Goal: Contribute content: Contribute content

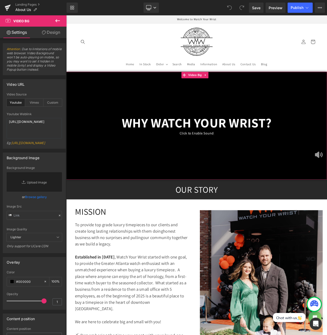
drag, startPoint x: 357, startPoint y: 182, endPoint x: 221, endPoint y: 155, distance: 138.8
click at [221, 155] on div "Click to Enable Sound Text Block" at bounding box center [221, 155] width 310 height 7
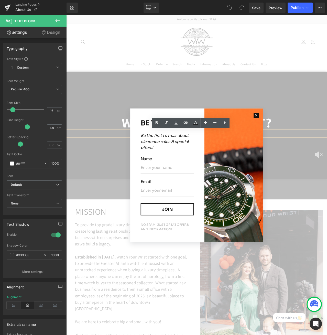
click at [289, 137] on button "button" at bounding box center [292, 134] width 16 height 16
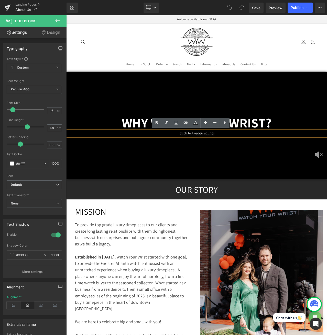
click at [327, 59] on header "Home In Stock Order Order Rolex Audemars Piguet Bell & Ross" at bounding box center [221, 53] width 307 height 57
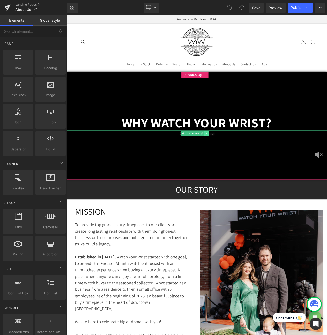
click at [231, 155] on link at bounding box center [232, 156] width 5 height 6
click at [234, 155] on icon at bounding box center [235, 155] width 3 height 3
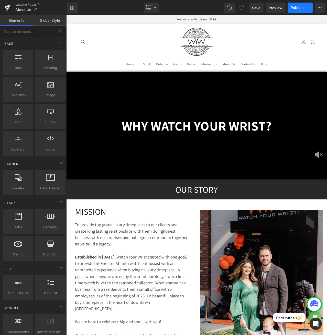
click at [298, 7] on span "Publish" at bounding box center [297, 8] width 13 height 4
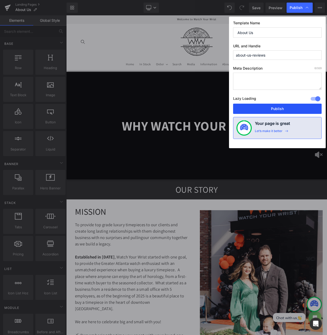
click at [282, 110] on button "Publish" at bounding box center [277, 109] width 89 height 10
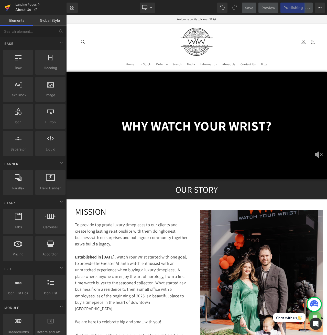
click at [7, 9] on icon at bounding box center [7, 10] width 2 height 2
click at [7, 7] on icon at bounding box center [8, 7] width 6 height 13
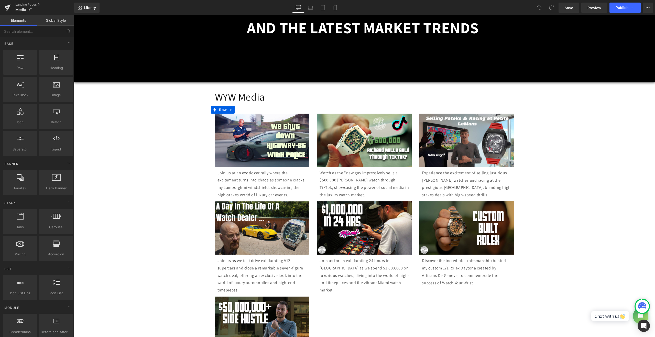
scroll to position [170, 0]
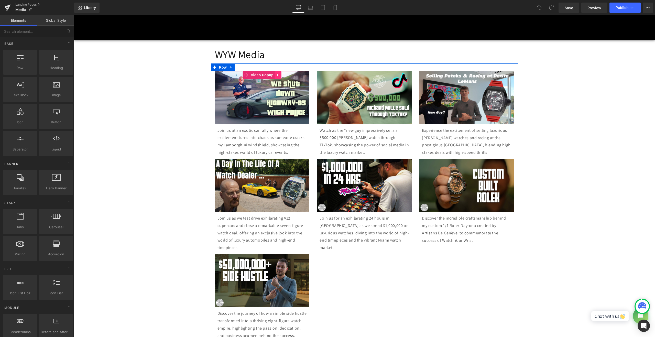
click at [276, 74] on icon at bounding box center [278, 75] width 4 height 4
click at [275, 74] on link at bounding box center [275, 75] width 7 height 8
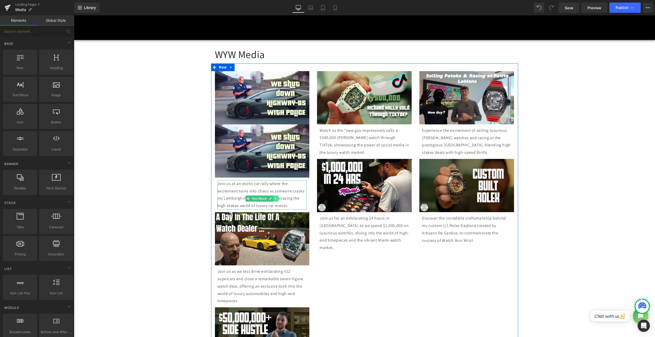
click at [275, 199] on icon at bounding box center [276, 198] width 3 height 3
click at [273, 198] on link at bounding box center [273, 199] width 5 height 6
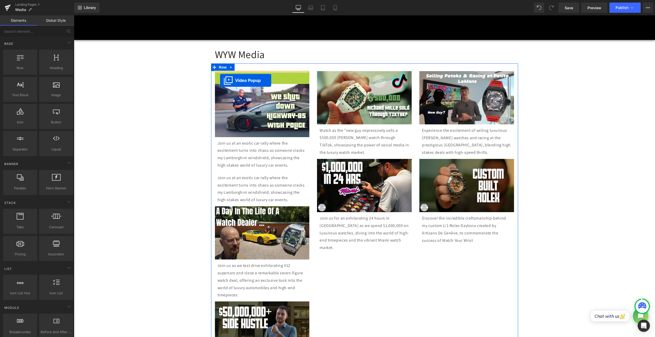
drag, startPoint x: 236, startPoint y: 74, endPoint x: 220, endPoint y: 80, distance: 17.4
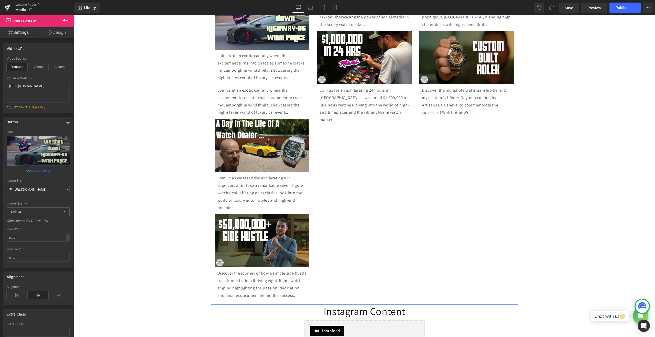
scroll to position [256, 0]
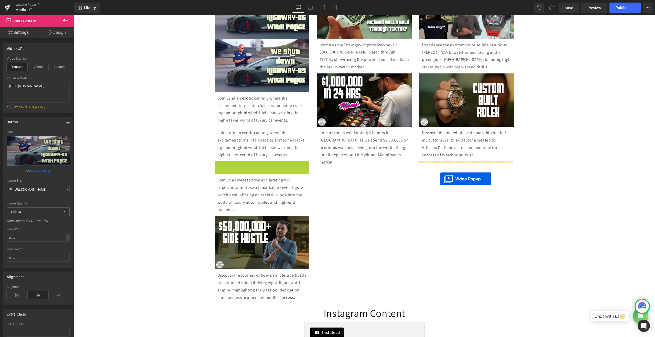
drag, startPoint x: 243, startPoint y: 180, endPoint x: 440, endPoint y: 179, distance: 197.3
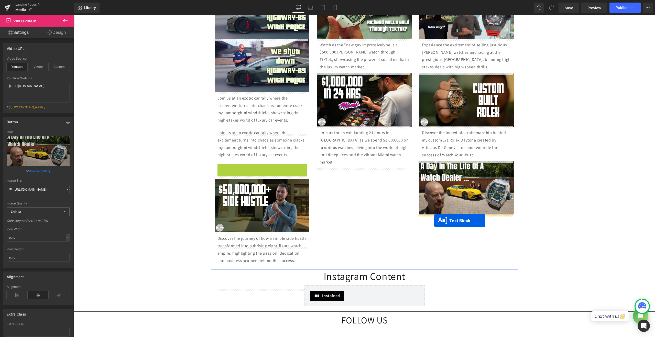
drag, startPoint x: 246, startPoint y: 197, endPoint x: 434, endPoint y: 220, distance: 189.5
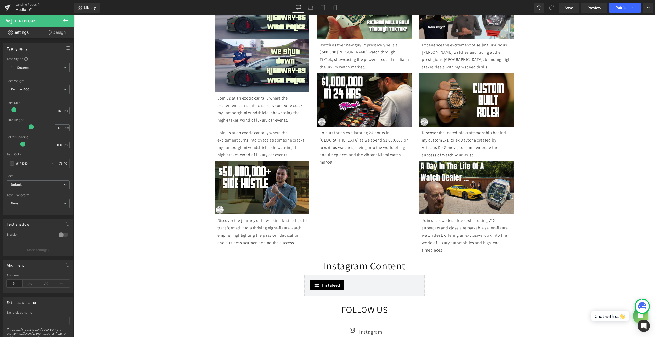
click at [67, 20] on icon at bounding box center [65, 21] width 6 height 6
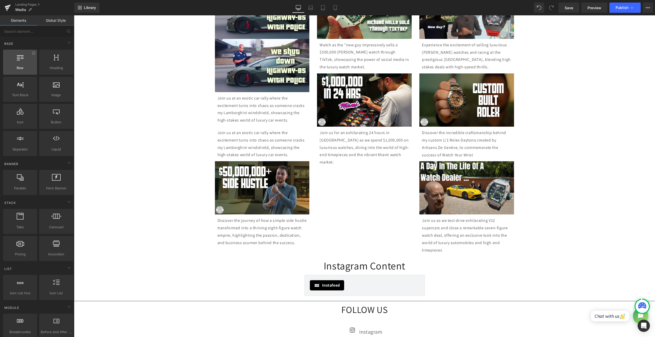
click at [29, 67] on span "Row" at bounding box center [20, 67] width 31 height 5
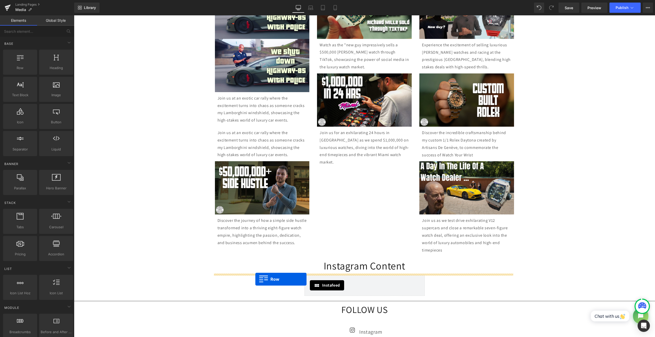
drag, startPoint x: 95, startPoint y: 84, endPoint x: 255, endPoint y: 279, distance: 253.1
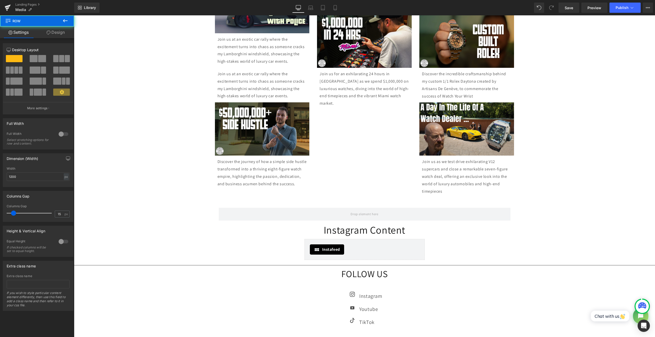
scroll to position [341, 0]
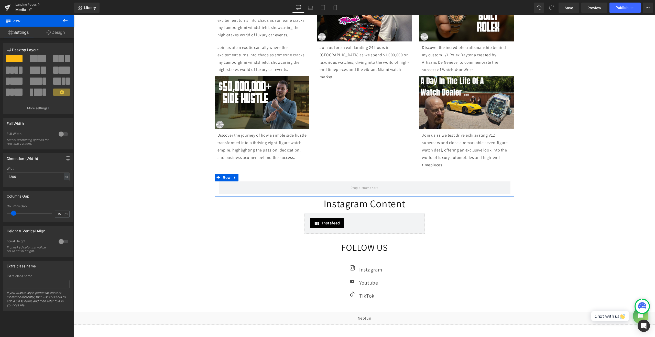
click at [59, 56] on span at bounding box center [61, 58] width 5 height 7
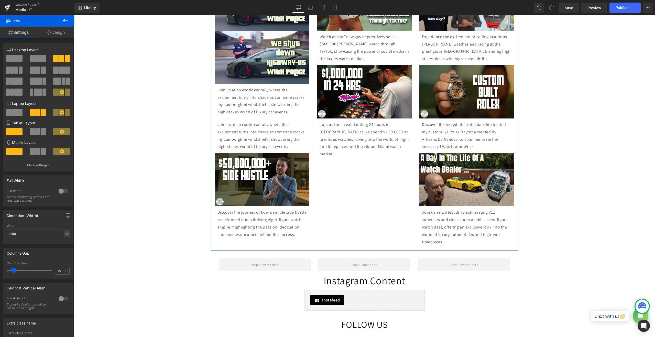
scroll to position [298, 0]
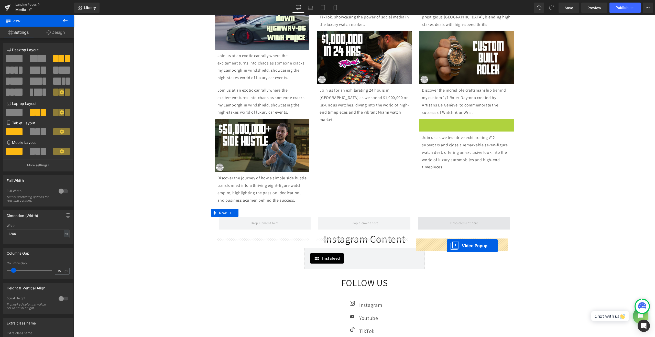
drag, startPoint x: 451, startPoint y: 122, endPoint x: 447, endPoint y: 246, distance: 124.5
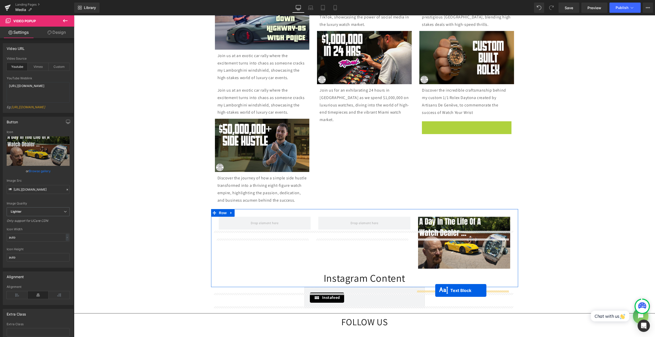
drag, startPoint x: 453, startPoint y: 141, endPoint x: 435, endPoint y: 290, distance: 150.3
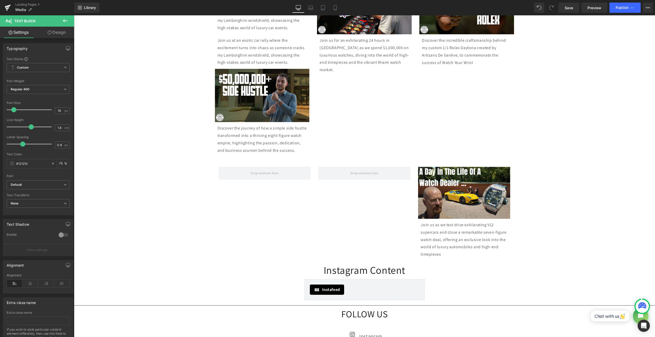
scroll to position [341, 0]
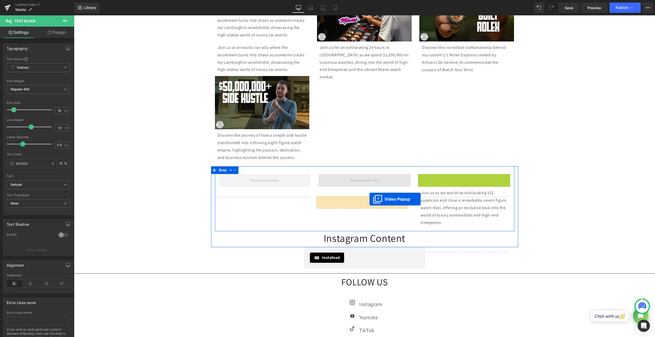
drag, startPoint x: 450, startPoint y: 199, endPoint x: 370, endPoint y: 199, distance: 80.4
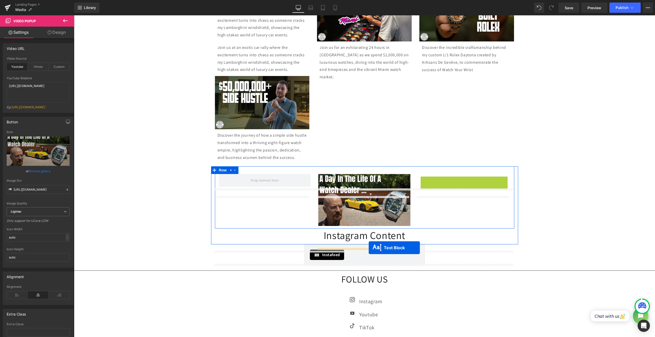
drag, startPoint x: 448, startPoint y: 217, endPoint x: 369, endPoint y: 247, distance: 85.3
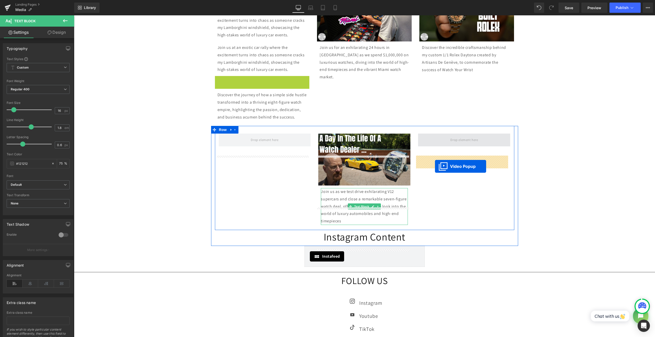
drag, startPoint x: 246, startPoint y: 94, endPoint x: 435, endPoint y: 165, distance: 201.8
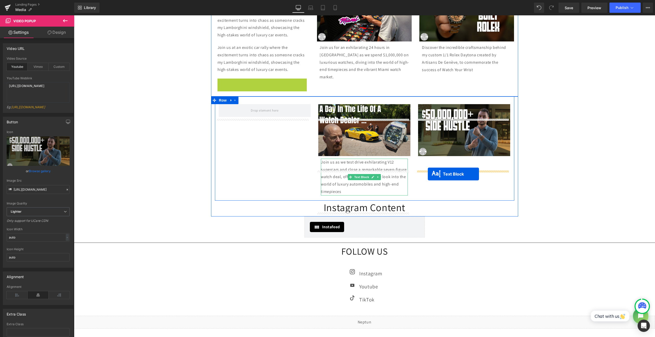
drag, startPoint x: 246, startPoint y: 113, endPoint x: 428, endPoint y: 174, distance: 191.6
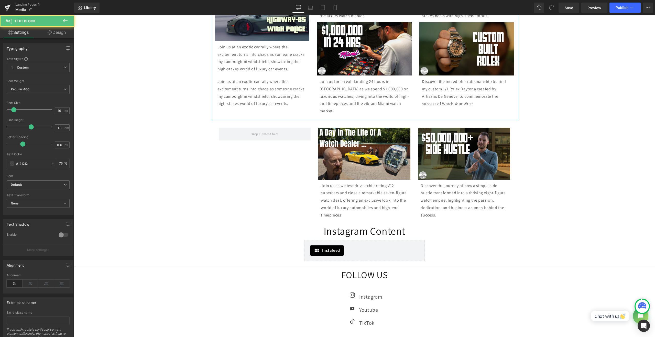
scroll to position [256, 0]
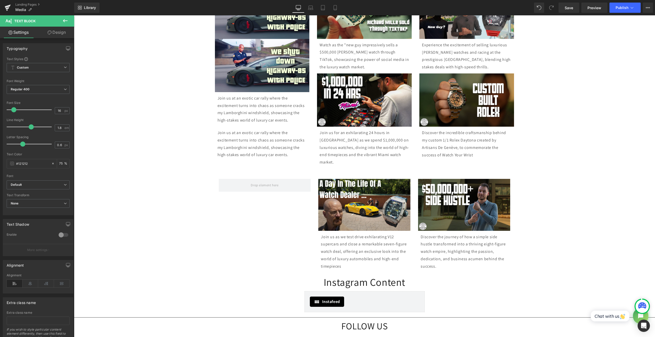
drag, startPoint x: 533, startPoint y: 94, endPoint x: 520, endPoint y: 91, distance: 13.0
click at [327, 94] on div "oRIGINAL IN-HOUSE REVIEWS AND THE LATEST MARKET TRENDS Text Block Video Bg WYW …" at bounding box center [364, 148] width 581 height 644
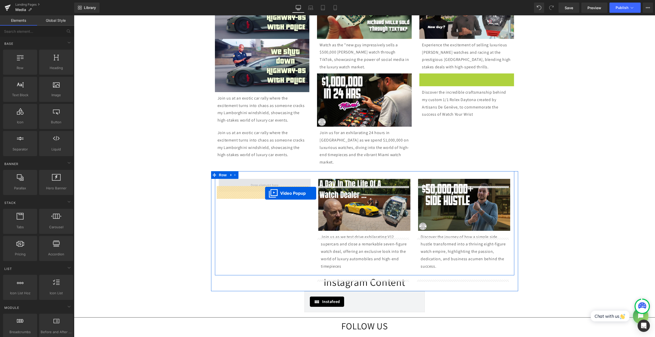
drag, startPoint x: 450, startPoint y: 77, endPoint x: 265, endPoint y: 193, distance: 218.4
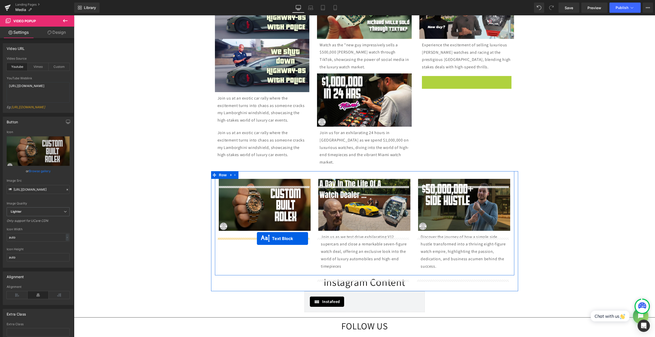
drag, startPoint x: 453, startPoint y: 90, endPoint x: 257, endPoint y: 239, distance: 245.5
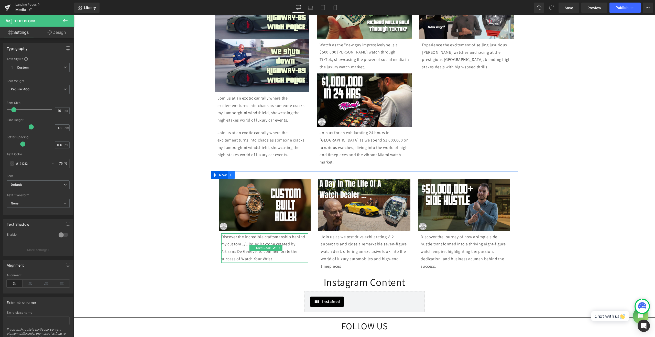
click at [231, 179] on link at bounding box center [231, 175] width 7 height 8
click at [117, 109] on div "oRIGINAL IN-HOUSE REVIEWS AND THE LATEST MARKET TRENDS Text Block Video Bg WYW …" at bounding box center [364, 148] width 581 height 644
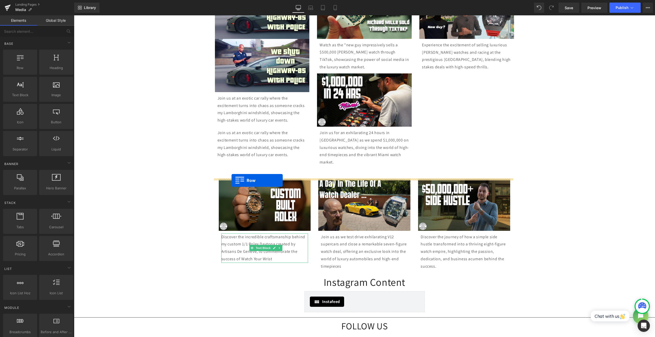
drag, startPoint x: 85, startPoint y: 72, endPoint x: 232, endPoint y: 180, distance: 182.0
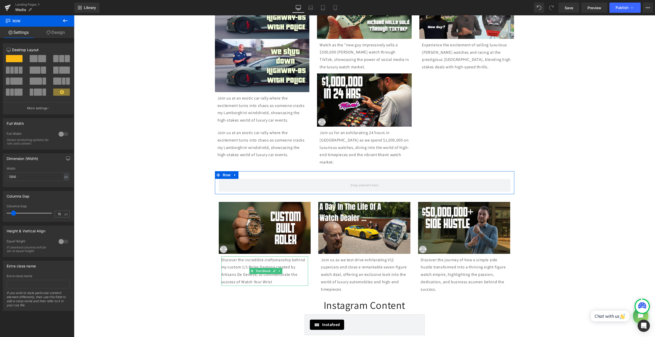
click at [59, 59] on span at bounding box center [61, 58] width 5 height 7
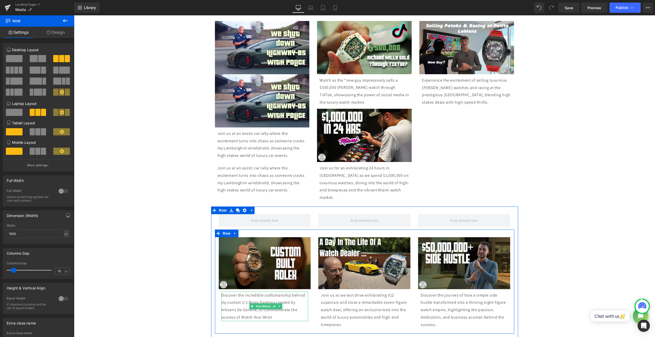
scroll to position [213, 0]
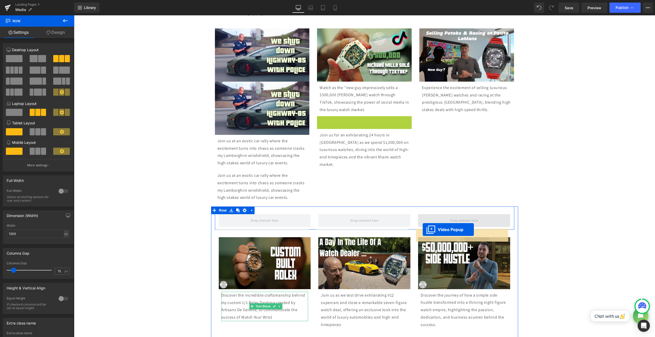
drag, startPoint x: 348, startPoint y: 120, endPoint x: 423, endPoint y: 230, distance: 133.0
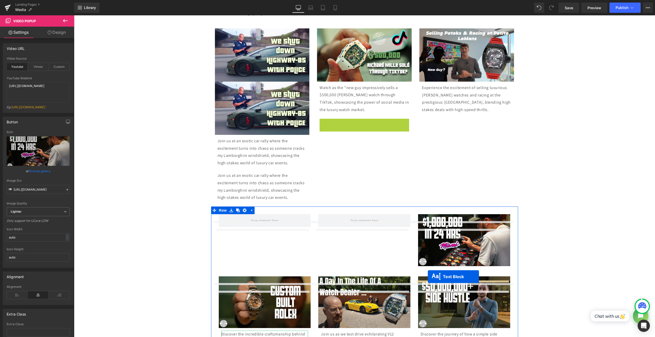
drag, startPoint x: 349, startPoint y: 138, endPoint x: 429, endPoint y: 277, distance: 160.0
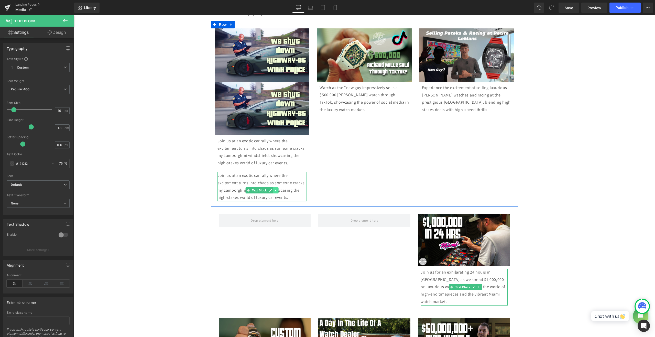
click at [274, 193] on link at bounding box center [275, 190] width 5 height 6
click at [276, 193] on link at bounding box center [278, 190] width 5 height 6
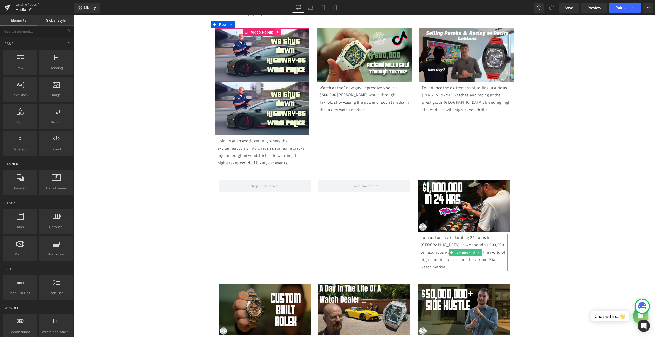
click at [277, 31] on icon at bounding box center [278, 32] width 4 height 4
click at [280, 33] on icon at bounding box center [282, 32] width 4 height 4
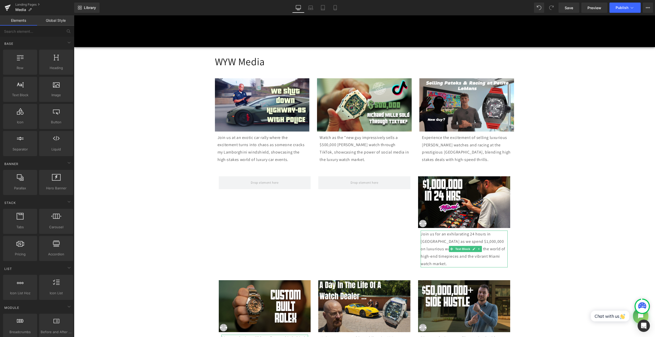
scroll to position [170, 0]
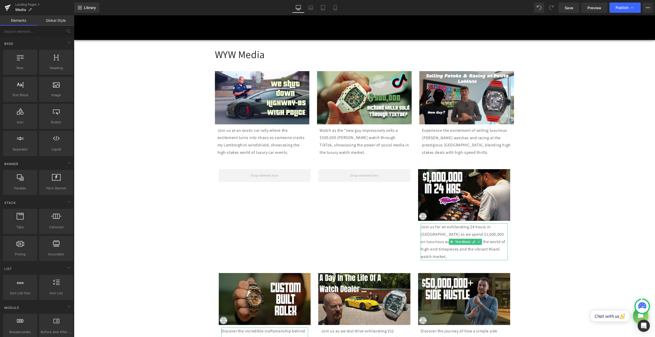
click at [327, 90] on div "oRIGINAL IN-HOUSE REVIEWS AND THE LATEST MARKET TRENDS Text Block Video Bg WYW …" at bounding box center [364, 238] width 581 height 653
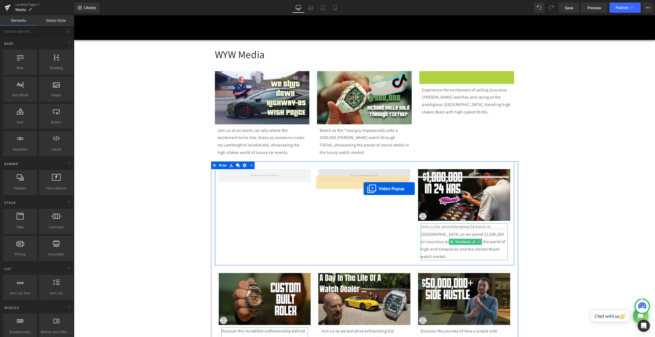
drag, startPoint x: 451, startPoint y: 74, endPoint x: 364, endPoint y: 189, distance: 143.9
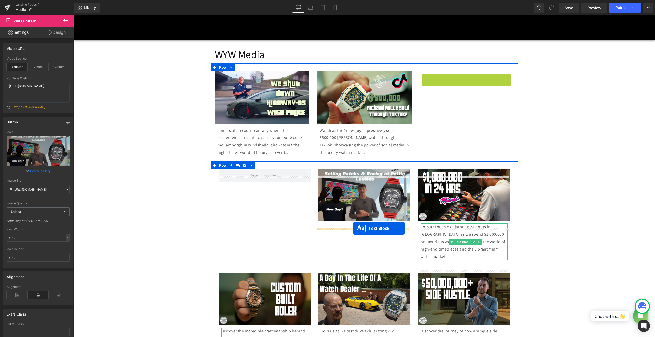
drag, startPoint x: 450, startPoint y: 87, endPoint x: 353, endPoint y: 228, distance: 170.9
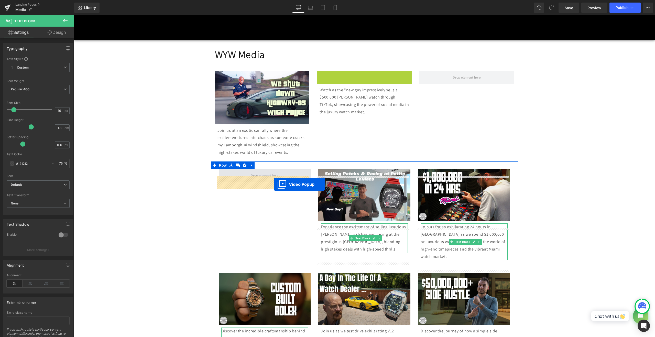
drag, startPoint x: 348, startPoint y: 75, endPoint x: 274, endPoint y: 184, distance: 132.3
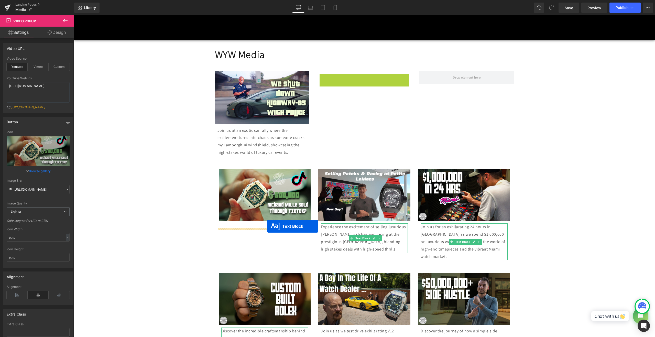
drag, startPoint x: 351, startPoint y: 88, endPoint x: 267, endPoint y: 226, distance: 162.1
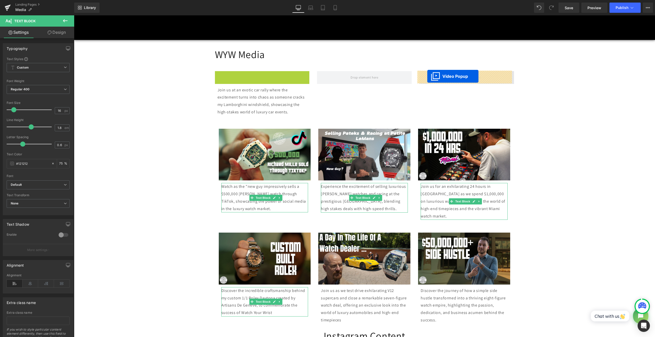
drag, startPoint x: 246, startPoint y: 76, endPoint x: 427, endPoint y: 77, distance: 181.4
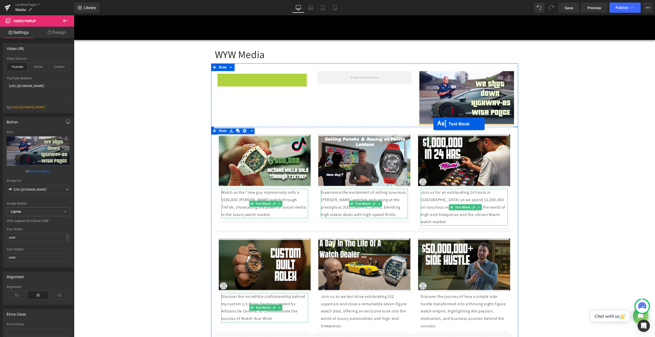
drag, startPoint x: 238, startPoint y: 92, endPoint x: 434, endPoint y: 124, distance: 198.1
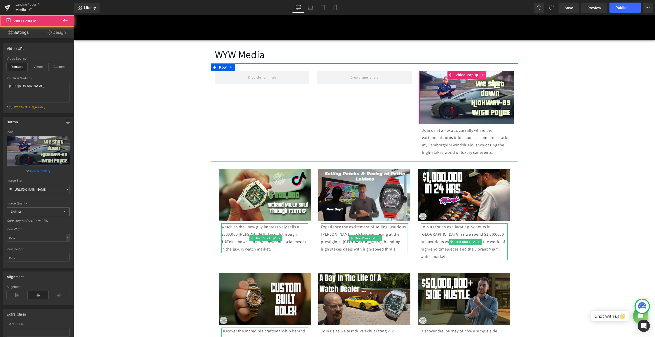
click at [327, 77] on link at bounding box center [483, 75] width 7 height 8
click at [327, 74] on icon at bounding box center [480, 75] width 4 height 4
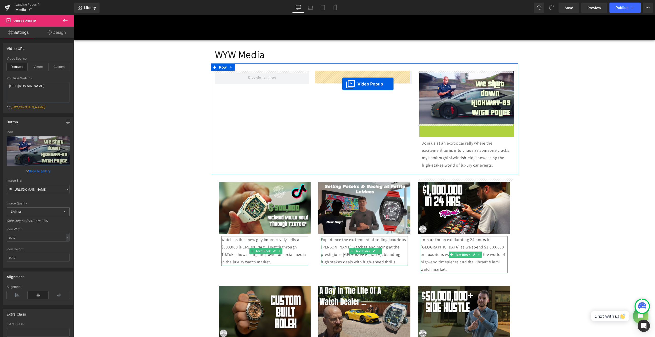
drag, startPoint x: 452, startPoint y: 129, endPoint x: 342, endPoint y: 84, distance: 119.0
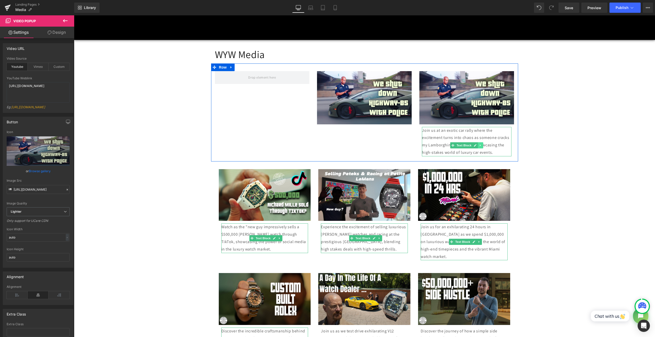
click at [327, 146] on icon at bounding box center [480, 145] width 1 height 2
click at [327, 146] on link at bounding box center [477, 145] width 5 height 6
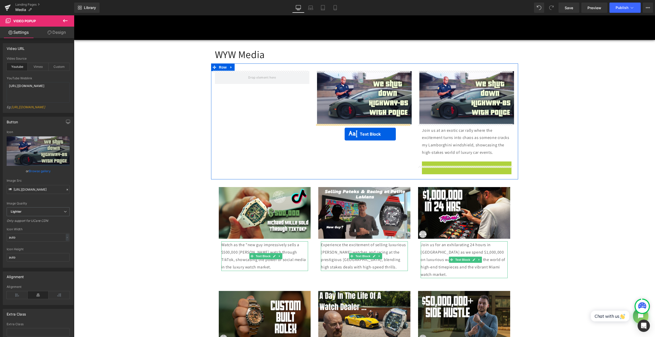
drag, startPoint x: 452, startPoint y: 186, endPoint x: 345, endPoint y: 134, distance: 119.6
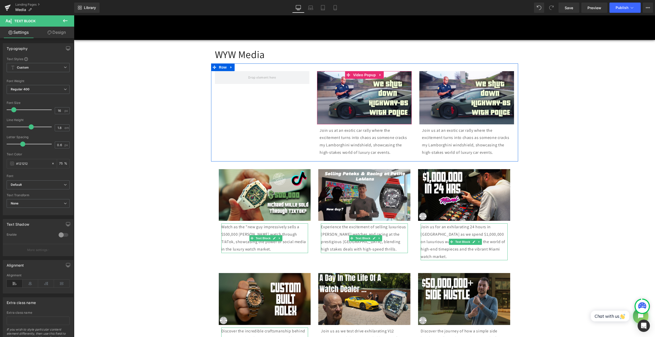
click at [327, 73] on icon at bounding box center [381, 75] width 4 height 4
click at [327, 76] on link at bounding box center [377, 75] width 7 height 8
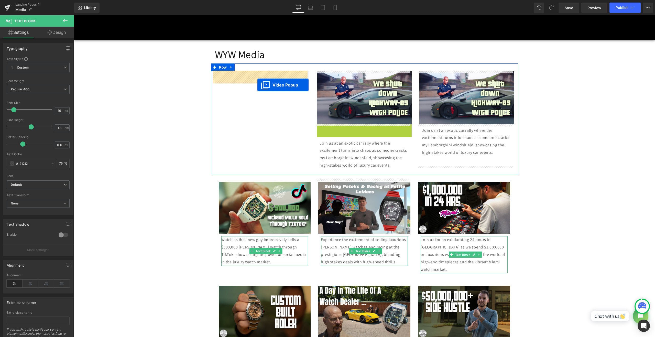
drag, startPoint x: 347, startPoint y: 129, endPoint x: 257, endPoint y: 85, distance: 100.0
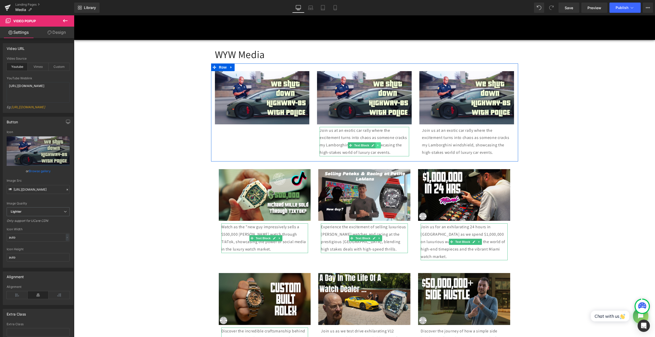
click at [327, 145] on icon at bounding box center [378, 145] width 3 height 3
click at [327, 146] on icon at bounding box center [375, 145] width 3 height 3
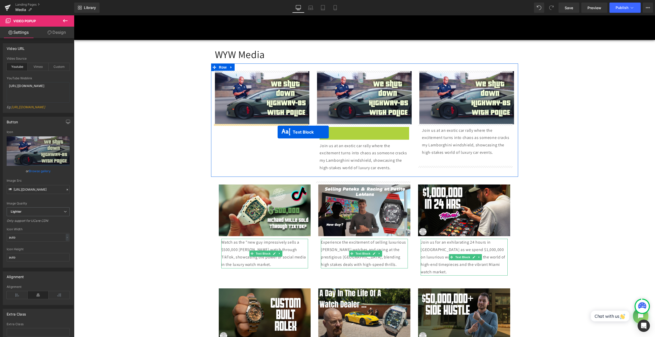
drag, startPoint x: 339, startPoint y: 146, endPoint x: 278, endPoint y: 132, distance: 62.8
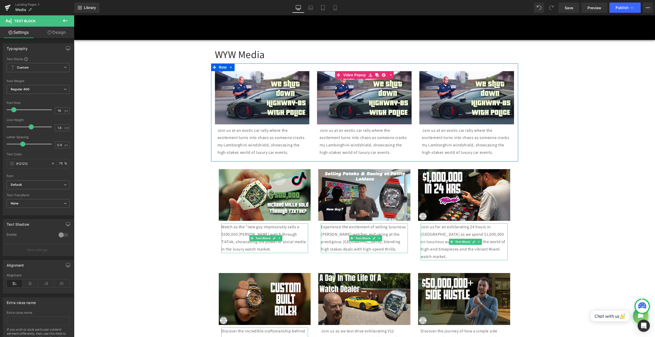
click at [327, 92] on img at bounding box center [364, 97] width 95 height 53
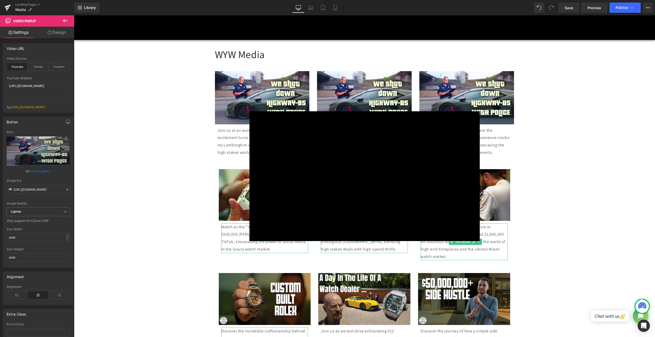
click at [136, 135] on div "× Loading..." at bounding box center [364, 176] width 581 height 322
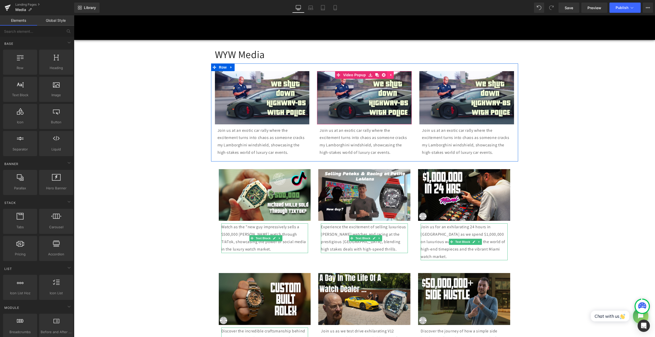
click at [327, 75] on icon at bounding box center [391, 75] width 4 height 4
click at [327, 74] on link at bounding box center [380, 75] width 7 height 8
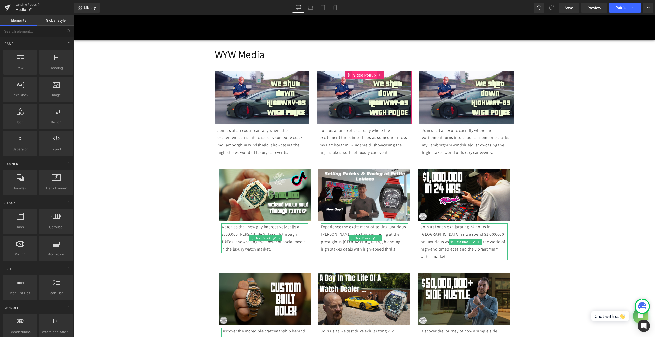
click at [327, 75] on link "Video Popup" at bounding box center [361, 75] width 32 height 8
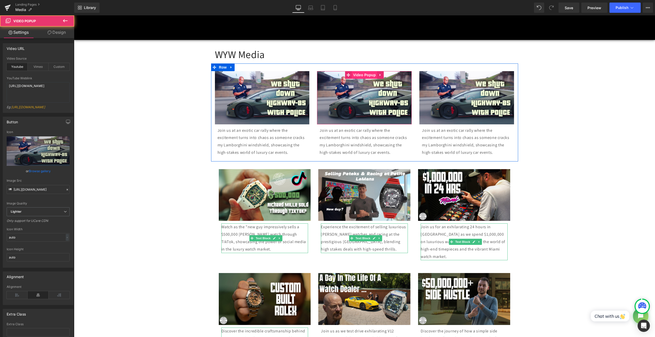
click at [327, 77] on span "Video Popup" at bounding box center [364, 75] width 25 height 8
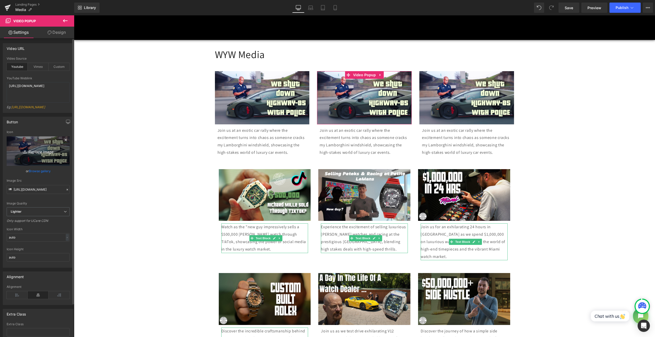
click at [39, 153] on icon "Replace Image" at bounding box center [38, 151] width 41 height 6
type input "C:\fakepath\corsa-thumbnail (1).jpg"
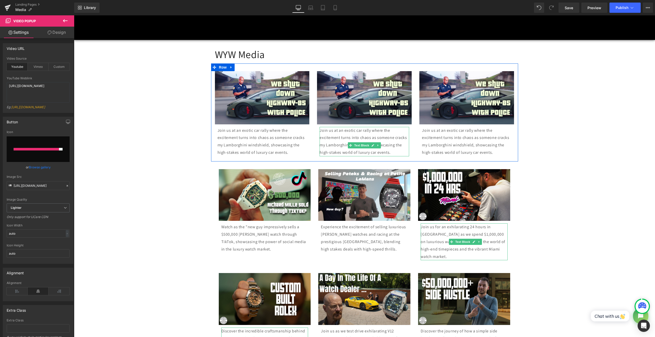
click at [327, 143] on p "Join us at an exotic car rally where the excitement turns into chaos as someone…" at bounding box center [365, 141] width 90 height 29
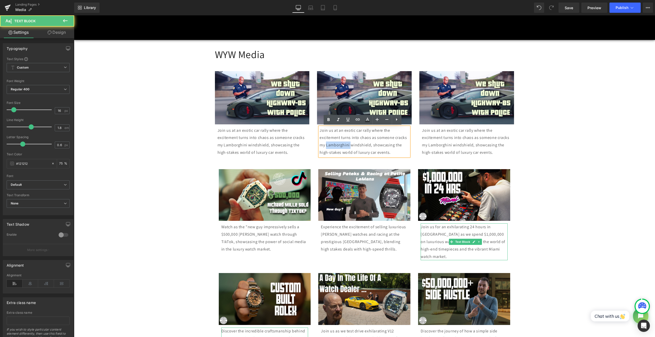
click at [327, 143] on p "Join us at an exotic car rally where the excitement turns into chaos as someone…" at bounding box center [365, 141] width 90 height 29
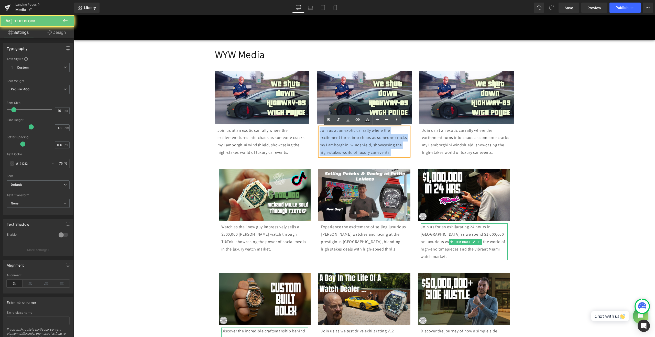
click at [327, 143] on p "Join us at an exotic car rally where the excitement turns into chaos as someone…" at bounding box center [365, 141] width 90 height 29
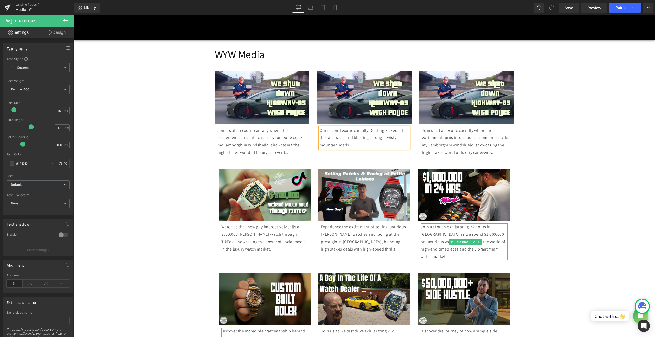
click at [327, 146] on p "Our second exotic car rally! Getting kicked off the racetrack, and blasting thr…" at bounding box center [365, 138] width 90 height 22
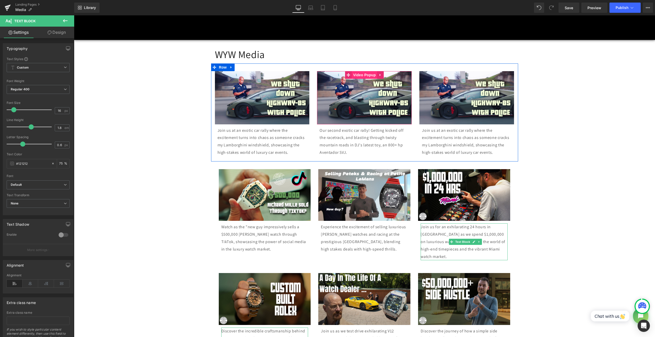
click at [327, 76] on span "Video Popup" at bounding box center [364, 75] width 25 height 8
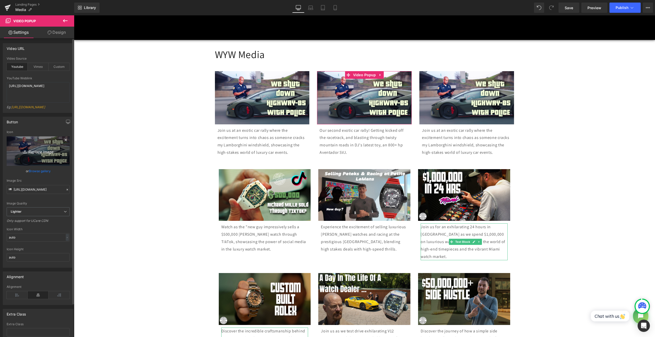
click at [34, 145] on link "Replace Image" at bounding box center [38, 150] width 63 height 29
type input "C:\fakepath\corsa-thumbnail (1).jpg"
click at [43, 98] on textarea "[URL][DOMAIN_NAME]" at bounding box center [38, 92] width 63 height 20
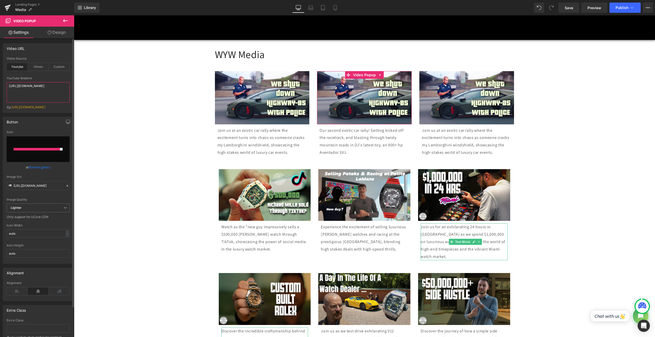
paste textarea "QHdiytLngug&t=297"
type textarea "[URL][DOMAIN_NAME]"
click at [46, 170] on link "Browse gallery" at bounding box center [40, 167] width 22 height 9
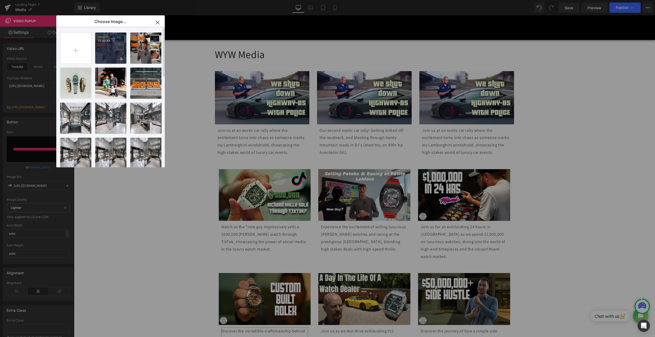
click at [104, 45] on div "corsa-t... _1_.jpg 32.42 KB" at bounding box center [110, 48] width 31 height 31
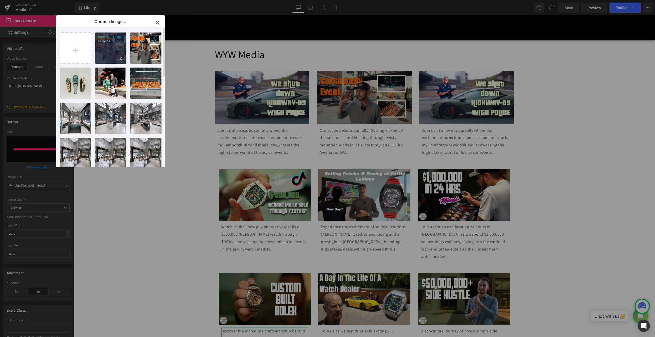
type input "[URL][DOMAIN_NAME]"
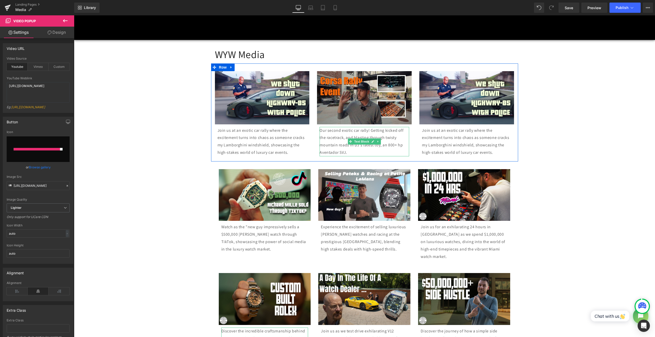
click at [327, 150] on p "Our second exotic car rally! Getting kicked off the racetrack, and blasting thr…" at bounding box center [365, 141] width 90 height 29
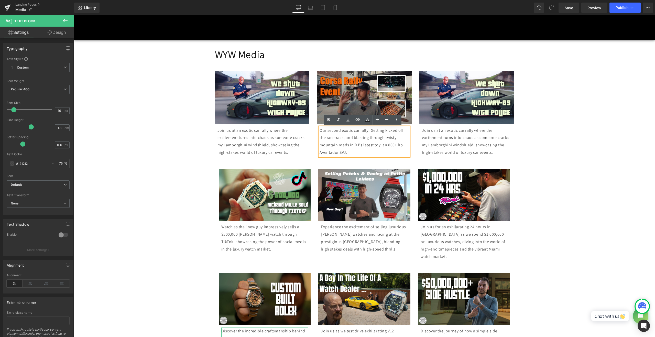
click at [327, 144] on p "Our second exotic car rally! Getting kicked off the racetrack, and blasting thr…" at bounding box center [365, 141] width 90 height 29
click at [327, 140] on p "Our second exotic car rally! Getting kicked off the racetrack, and blasting thr…" at bounding box center [365, 141] width 90 height 29
click at [327, 139] on p "Our second exotic car rally! Getting kicked off the racetrack, and blasting thr…" at bounding box center [365, 141] width 90 height 29
click at [327, 145] on p "Our second exotic car rally! Getting kicked off the racetrack, and blasting thr…" at bounding box center [365, 141] width 90 height 29
drag, startPoint x: 346, startPoint y: 138, endPoint x: 352, endPoint y: 135, distance: 7.1
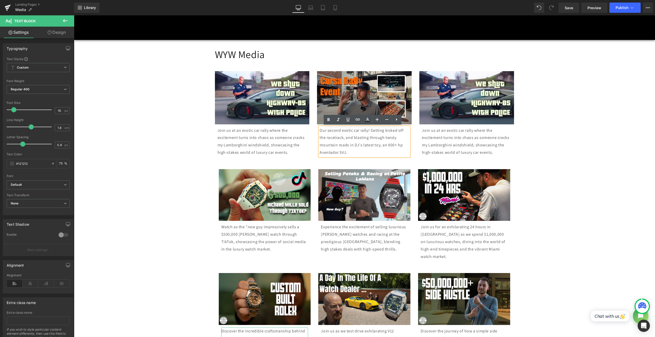
click at [327, 138] on p "Our second exotic car rally! Getting kicked off the racetrack, and blasting thr…" at bounding box center [365, 141] width 90 height 29
click at [268, 156] on p "Join us at an exotic car rally where the excitement turns into chaos as someone…" at bounding box center [263, 141] width 90 height 29
click at [218, 129] on div "Join us at an exotic car rally where the excitement turns into chaos as someone…" at bounding box center [263, 141] width 90 height 29
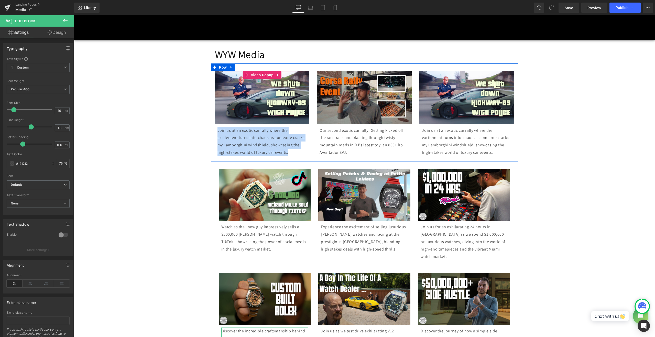
click at [256, 95] on img at bounding box center [262, 97] width 95 height 53
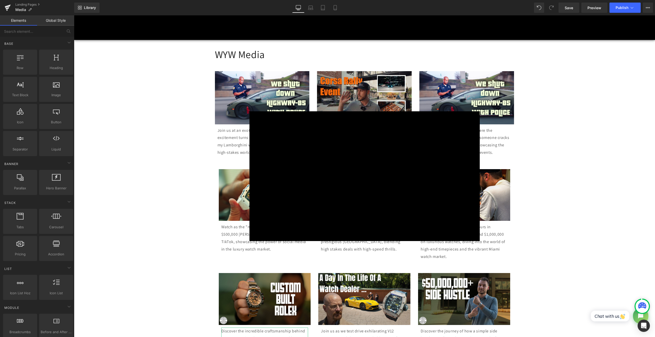
click at [265, 76] on div "× Loading..." at bounding box center [364, 176] width 581 height 322
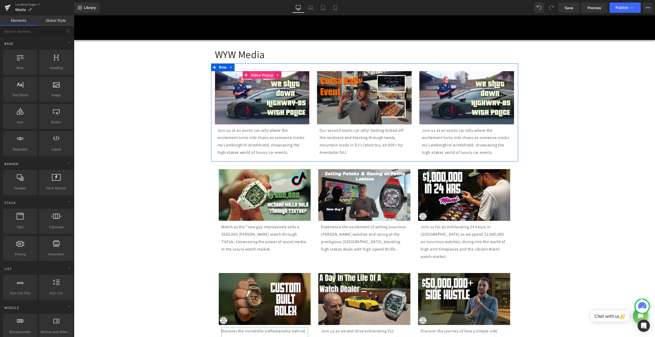
click at [263, 75] on span "Video Popup" at bounding box center [262, 75] width 25 height 8
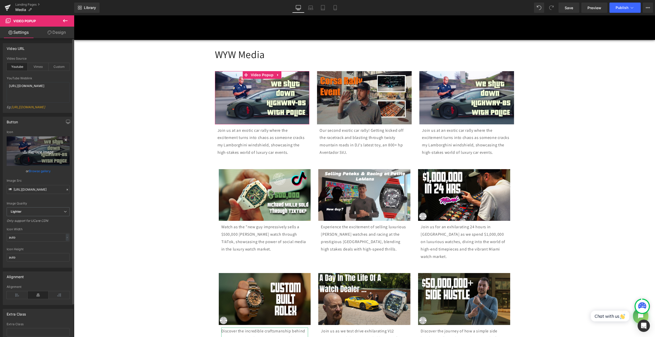
click at [37, 152] on icon "Replace Image" at bounding box center [38, 151] width 41 height 6
type input "C:\fakepath\fake-thumbnail (1).jpg"
click at [43, 170] on link "Browse gallery" at bounding box center [40, 167] width 22 height 9
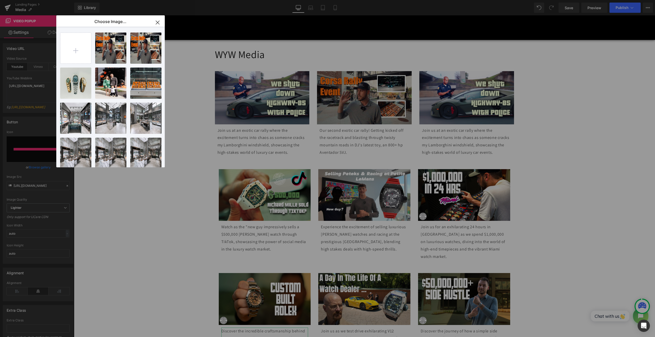
click at [155, 21] on icon "button" at bounding box center [158, 22] width 8 height 8
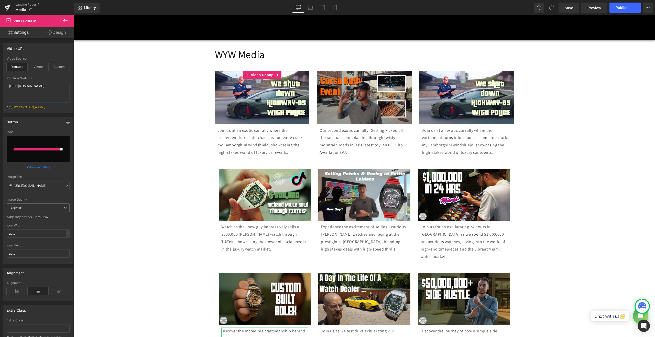
click at [37, 168] on link "Browse gallery" at bounding box center [40, 167] width 22 height 9
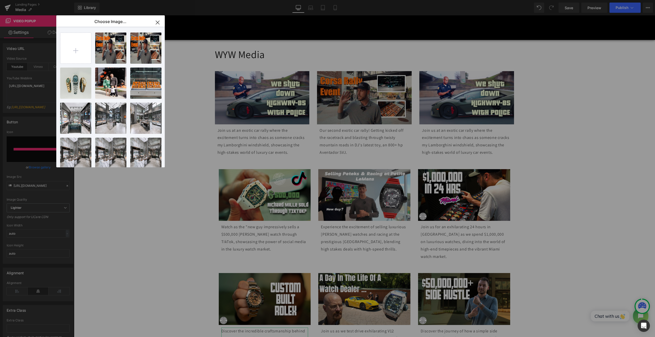
click at [156, 23] on icon "button" at bounding box center [158, 22] width 8 height 8
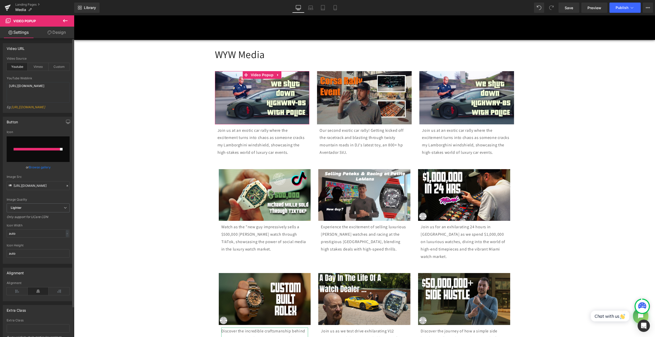
click at [45, 155] on input "file" at bounding box center [38, 149] width 63 height 26
click at [41, 172] on link "Browse gallery" at bounding box center [40, 167] width 22 height 9
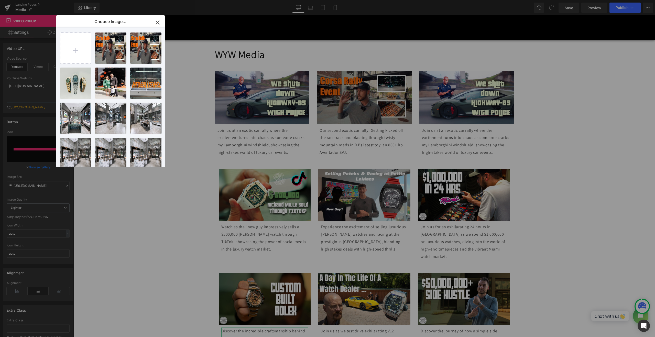
click at [155, 24] on icon "button" at bounding box center [158, 22] width 8 height 8
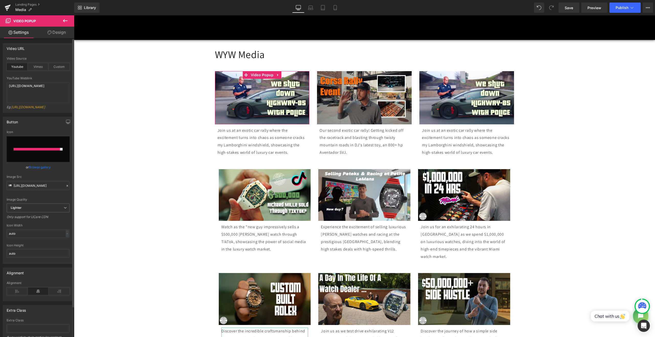
click at [42, 171] on link "Browse gallery" at bounding box center [40, 167] width 22 height 9
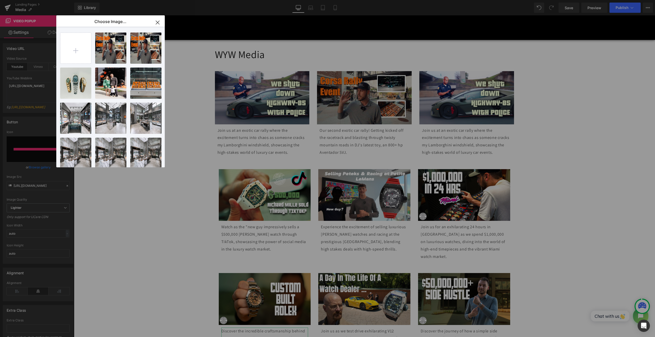
click at [158, 24] on icon "button" at bounding box center [158, 22] width 8 height 8
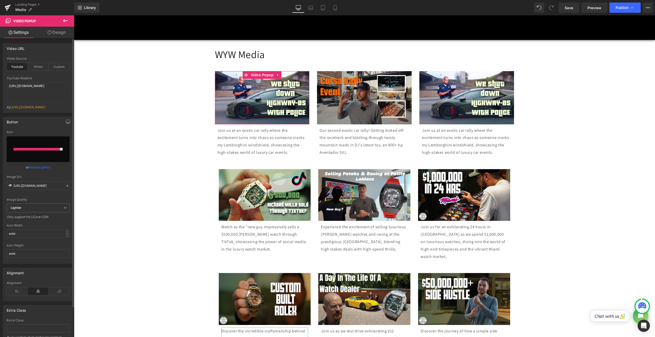
click at [35, 158] on input "file" at bounding box center [38, 149] width 63 height 26
type input "C:\fakepath\fake-thumbnail (1).jpg"
type input "[URL][DOMAIN_NAME]"
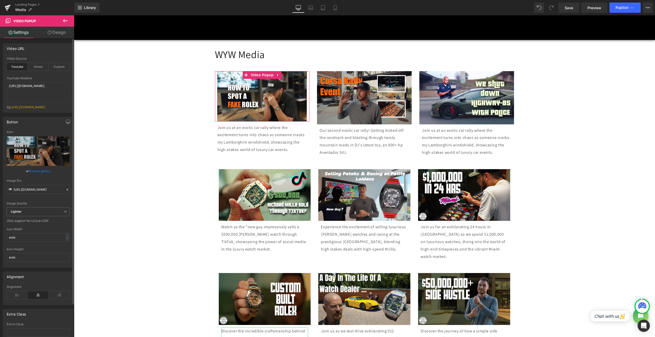
click at [36, 176] on link "Browse gallery" at bounding box center [40, 171] width 22 height 9
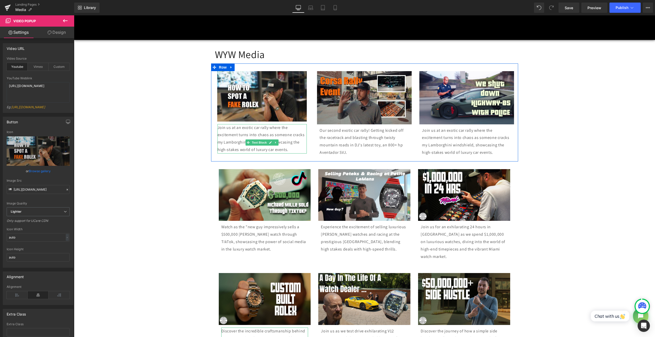
click at [241, 148] on p "Join us at an exotic car rally where the excitement turns into chaos as someone…" at bounding box center [263, 138] width 90 height 29
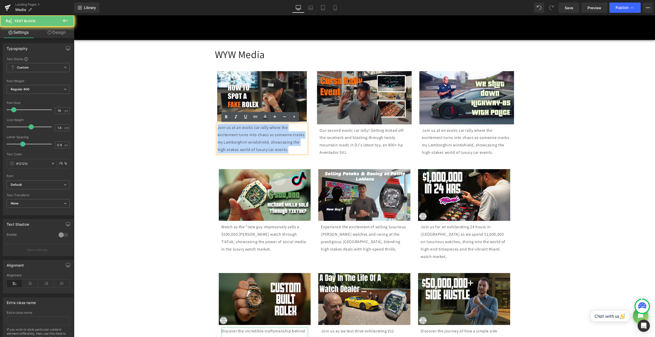
click at [241, 148] on p "Join us at an exotic car rally where the excitement turns into chaos as someone…" at bounding box center [263, 138] width 90 height 29
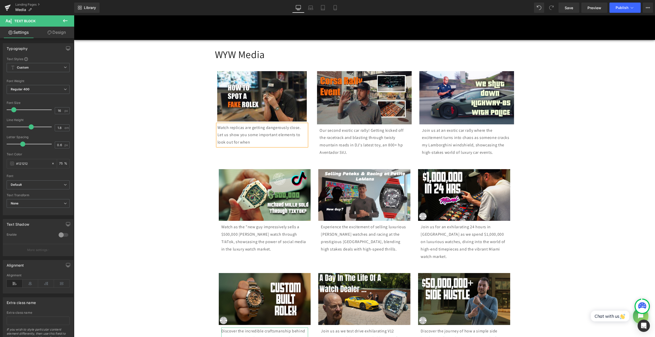
click at [276, 144] on p "Watch replicas are getting dangerously close. Let us show you some important el…" at bounding box center [263, 135] width 90 height 22
click at [259, 75] on span "Video Popup" at bounding box center [262, 75] width 25 height 8
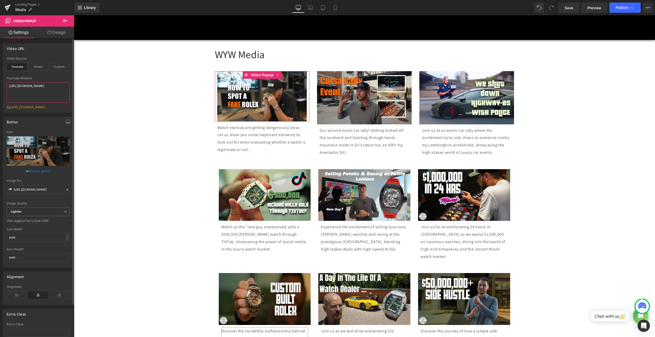
click at [35, 93] on textarea "[URL][DOMAIN_NAME]" at bounding box center [38, 92] width 63 height 20
paste textarea "1TFThPIr-pQ&t=169"
type textarea "[URL][DOMAIN_NAME]"
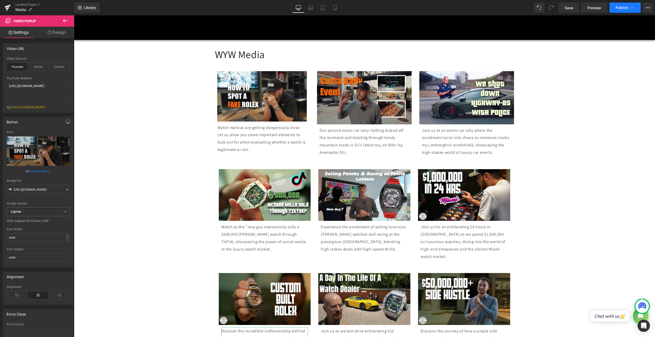
click at [327, 11] on button "Publish" at bounding box center [625, 8] width 31 height 10
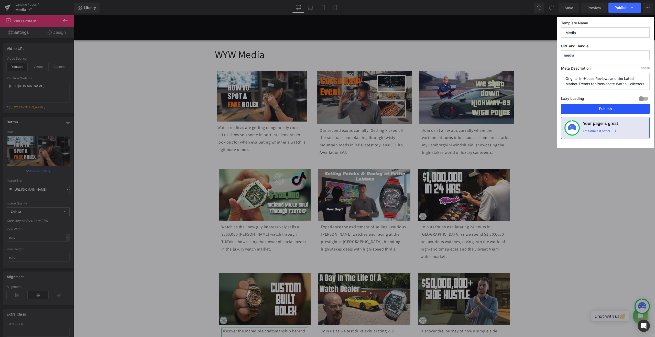
drag, startPoint x: 603, startPoint y: 110, endPoint x: 501, endPoint y: 104, distance: 102.8
click at [327, 110] on button "Publish" at bounding box center [605, 109] width 89 height 10
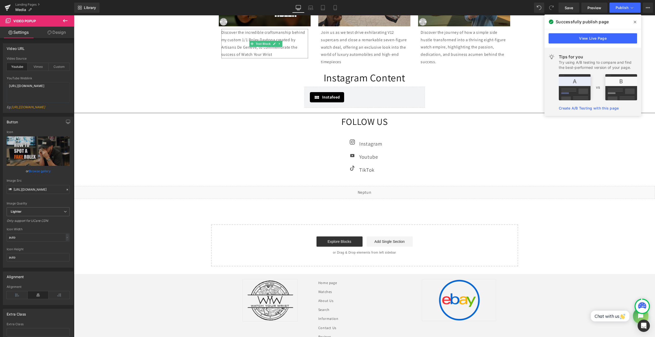
scroll to position [426, 0]
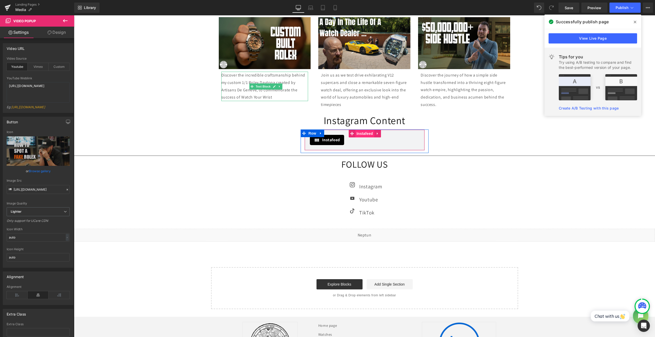
click at [327, 137] on span "Instafeed" at bounding box center [364, 134] width 19 height 8
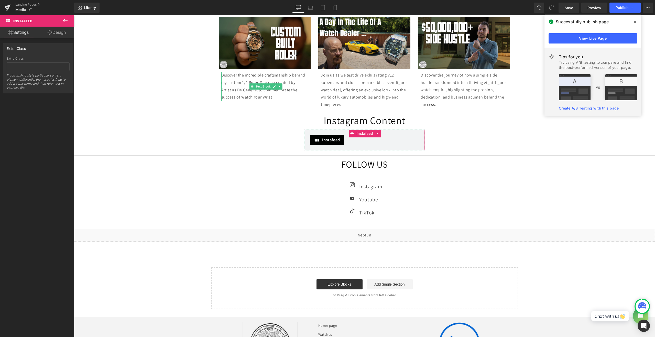
click at [58, 30] on link "Design" at bounding box center [56, 33] width 37 height 12
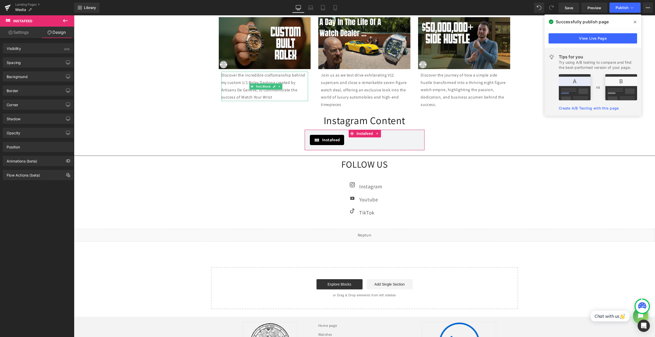
click at [24, 33] on link "Settings" at bounding box center [18, 33] width 37 height 12
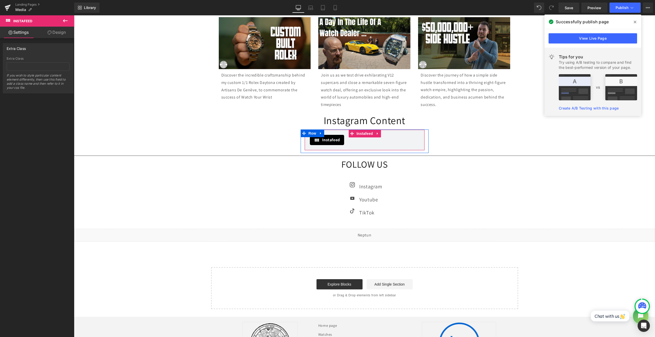
click at [325, 143] on span "Instafeed" at bounding box center [331, 140] width 18 height 6
click at [313, 137] on span "Row" at bounding box center [312, 133] width 10 height 8
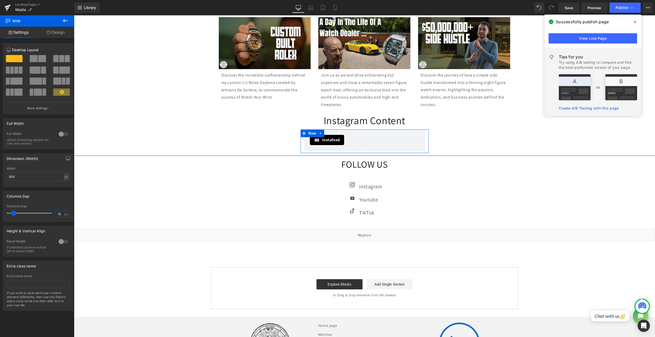
click at [58, 211] on input "15" at bounding box center [59, 214] width 9 height 6
click at [56, 213] on input "25" at bounding box center [59, 214] width 9 height 6
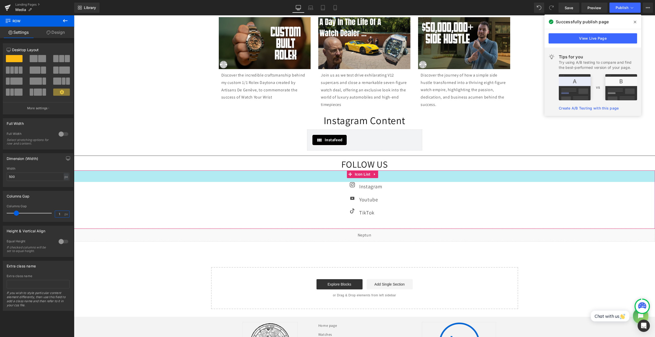
type input "15"
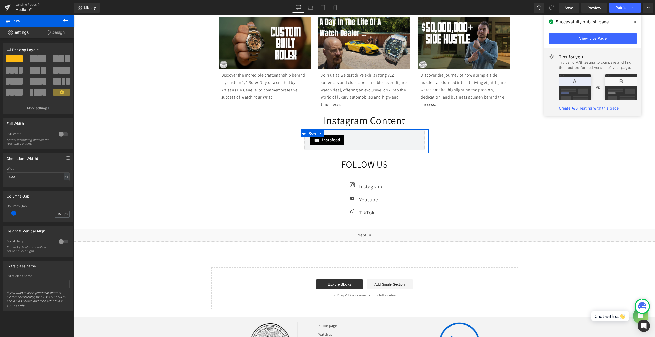
click at [57, 30] on link "Design" at bounding box center [55, 33] width 37 height 12
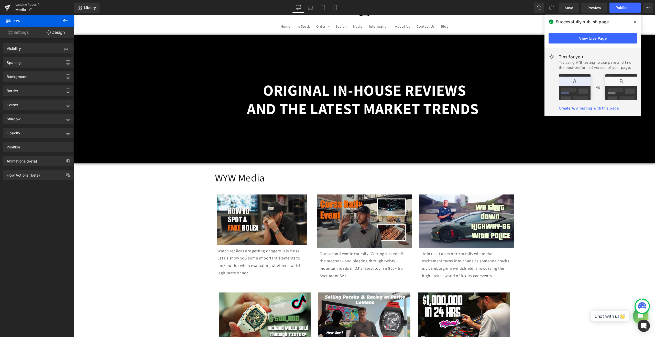
scroll to position [0, 0]
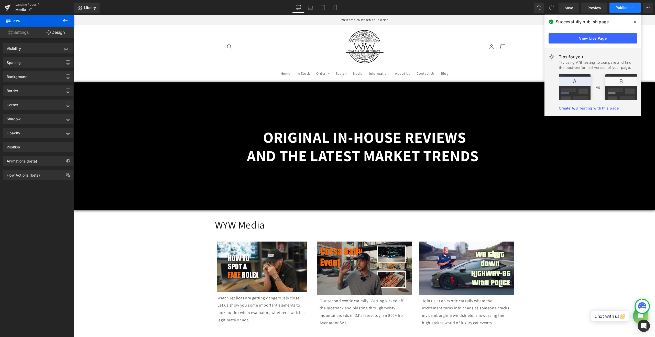
click at [327, 9] on span "Publish" at bounding box center [622, 8] width 13 height 4
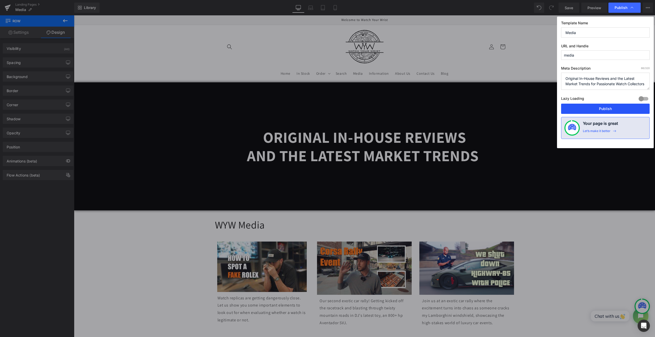
click at [327, 106] on button "Publish" at bounding box center [605, 109] width 89 height 10
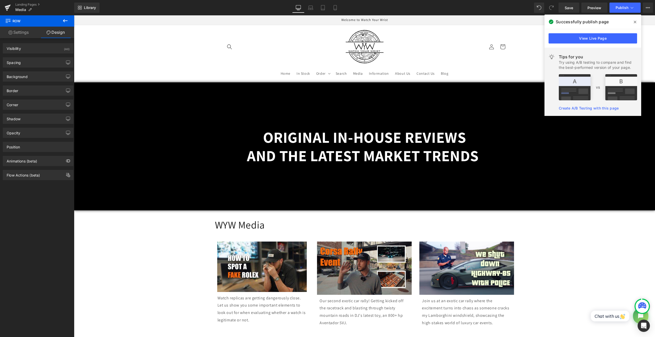
click at [327, 21] on span at bounding box center [635, 22] width 8 height 8
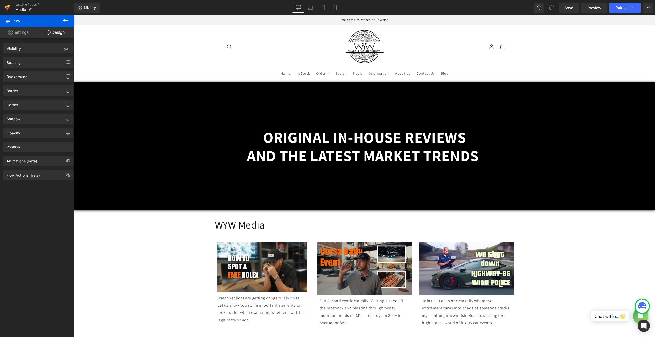
click at [8, 6] on icon at bounding box center [8, 6] width 6 height 3
